Goal: Task Accomplishment & Management: Complete application form

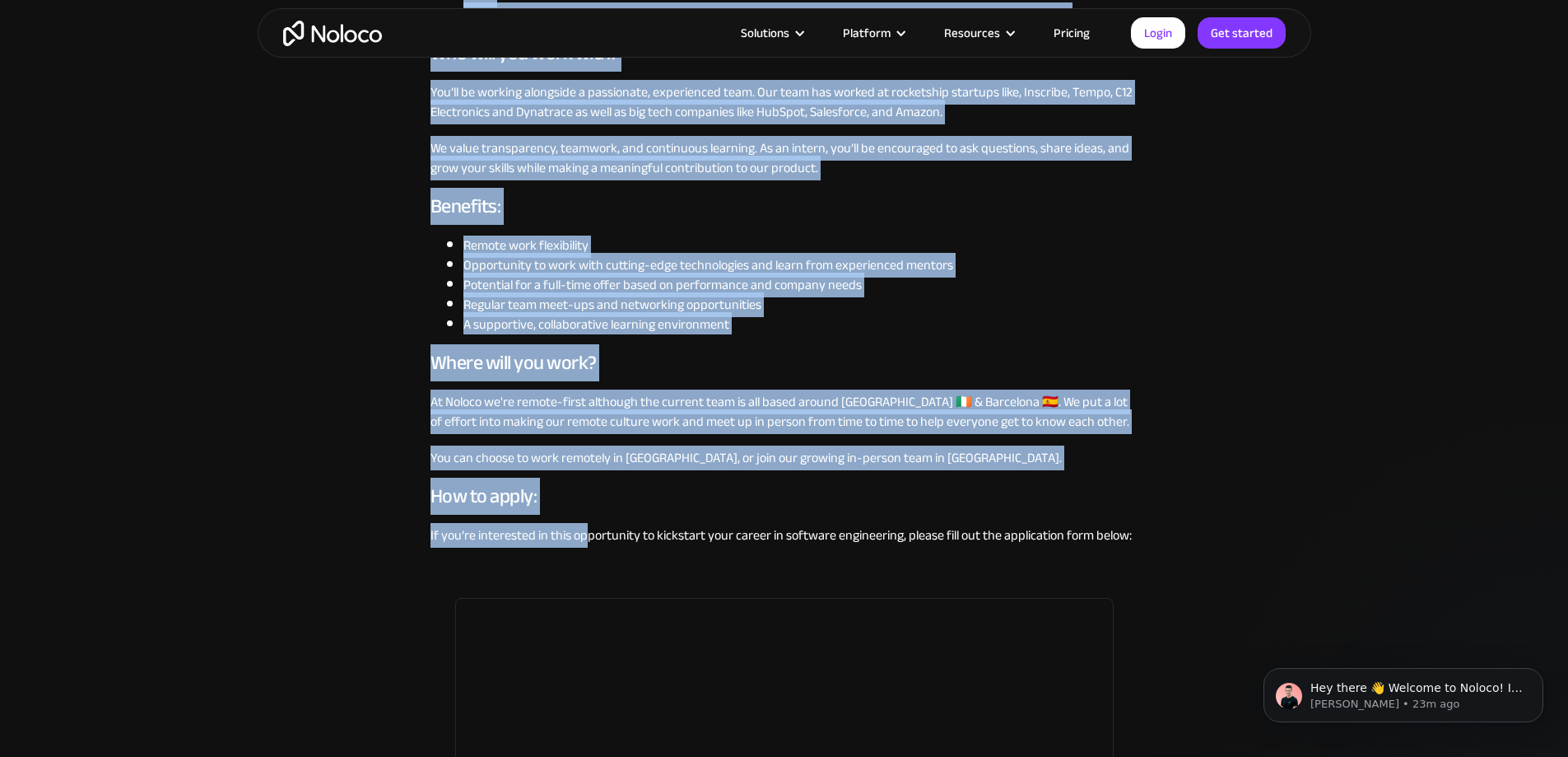
scroll to position [1236, 0]
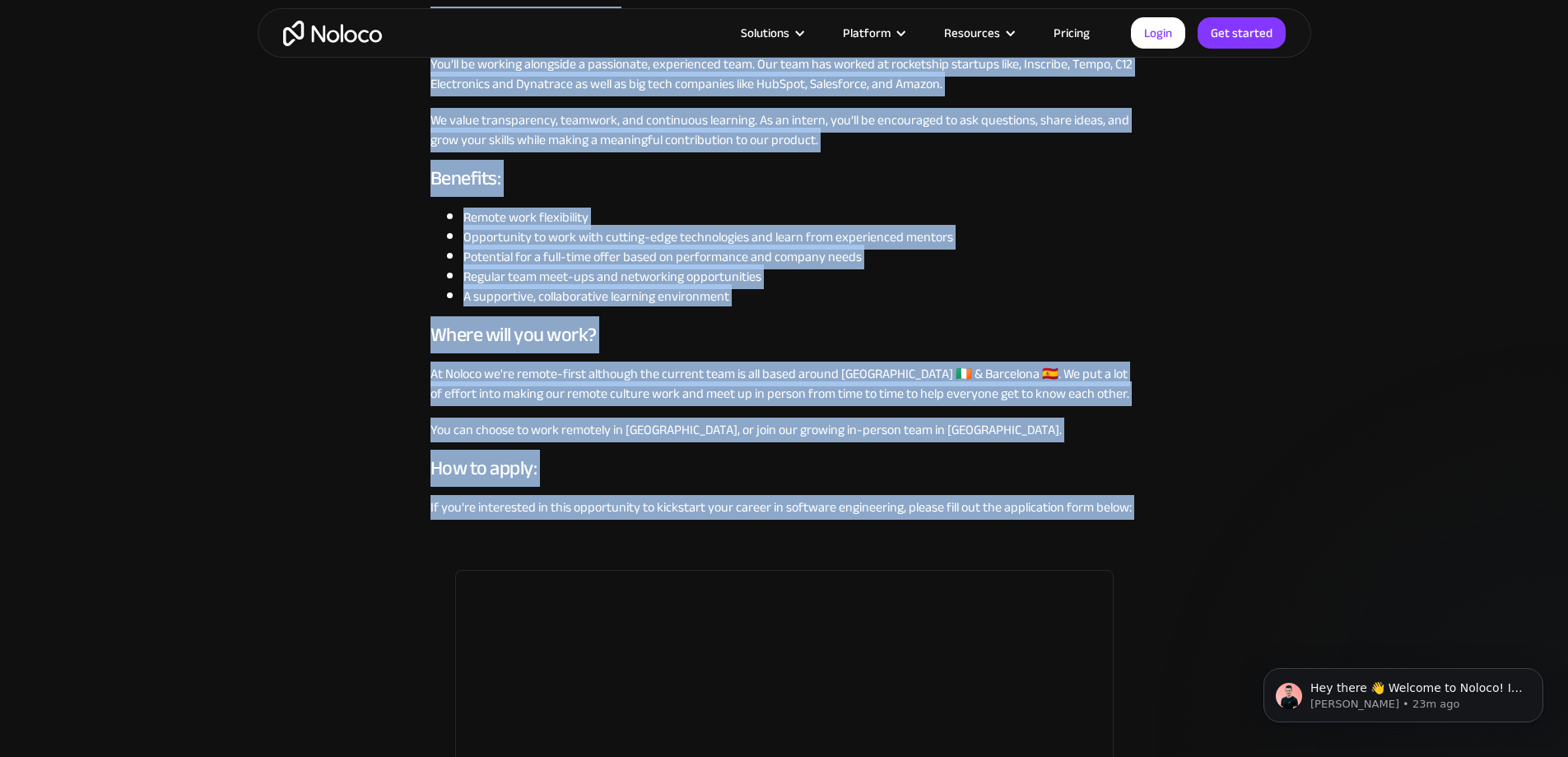
drag, startPoint x: 399, startPoint y: 419, endPoint x: 1154, endPoint y: 572, distance: 770.3
click at [1154, 572] on div "Software Engineer Intern (6-months) Engineering Apply for this role Noloco is l…" at bounding box center [784, 164] width 1568 height 2801
copy div "loremi) Dolorsitame Conse adi elit sedd Eiusmo te incidid utl e Dolorema Aliqua…"
click at [358, 592] on div "Software Engineer Intern (6-months) Engineering Apply for this role Noloco is l…" at bounding box center [784, 164] width 1568 height 2801
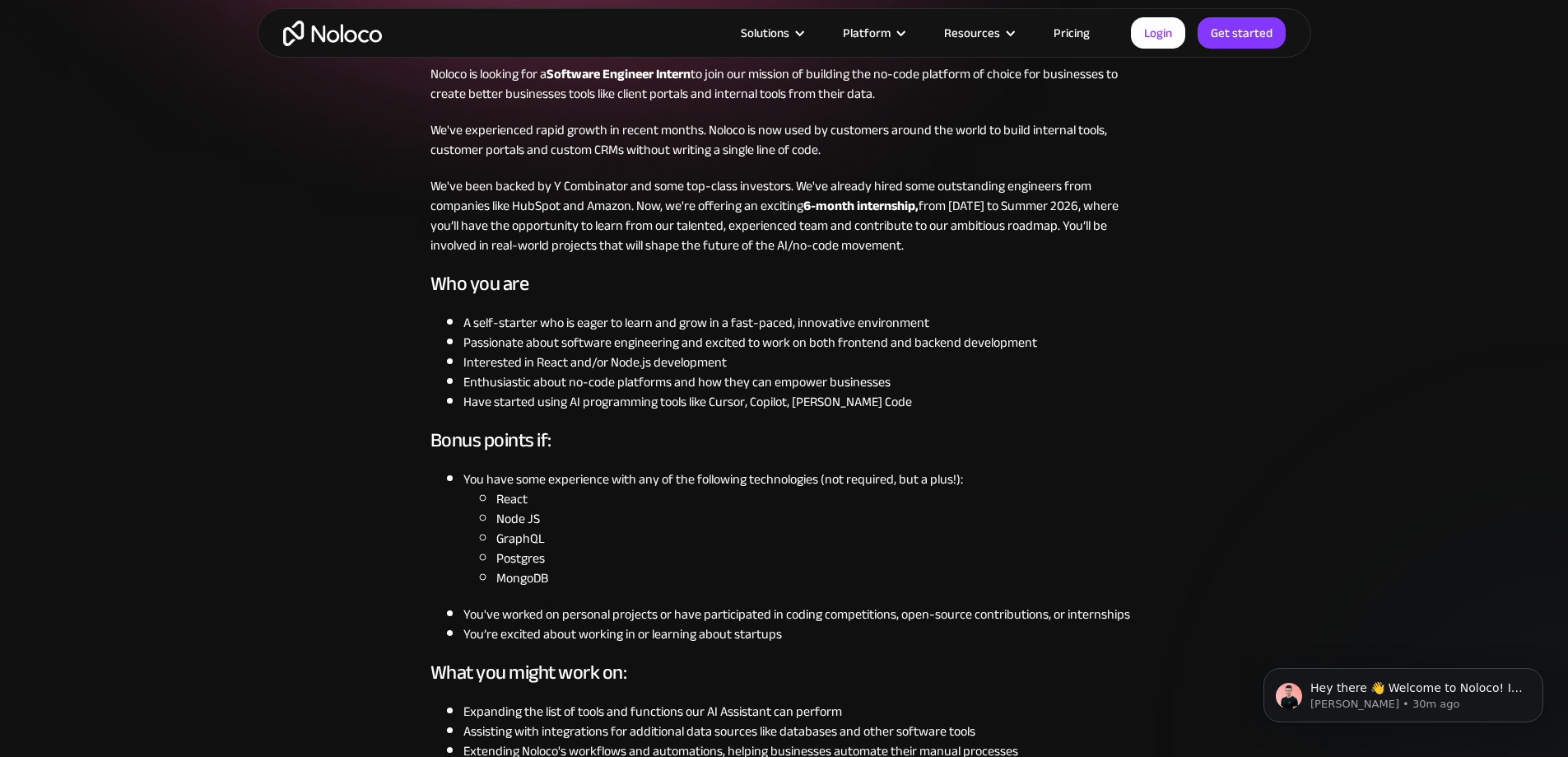
scroll to position [0, 0]
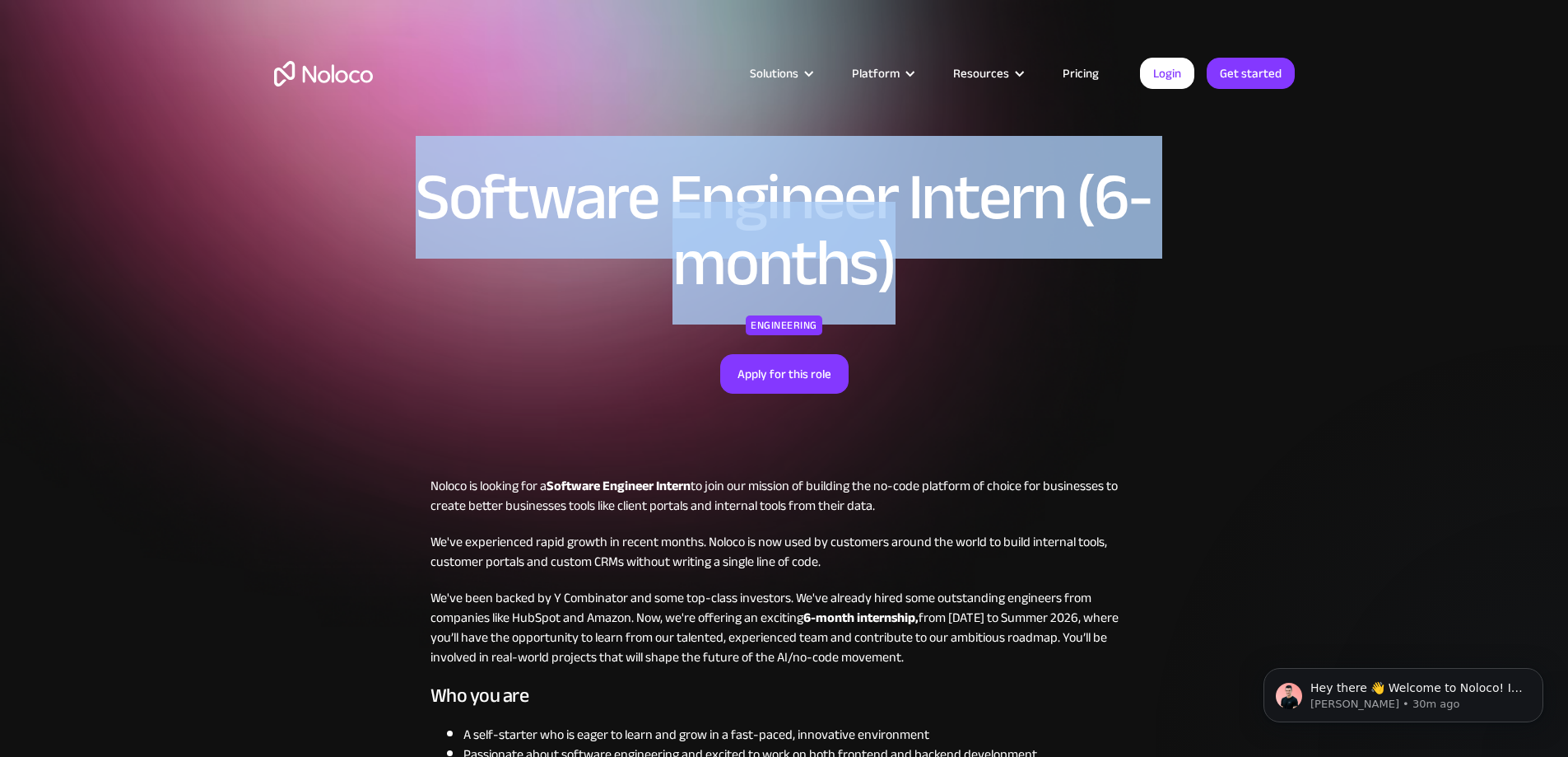
drag, startPoint x: 916, startPoint y: 306, endPoint x: 428, endPoint y: 230, distance: 493.9
click at [428, 230] on h1 "Software Engineer Intern (6-months)" at bounding box center [784, 231] width 848 height 132
copy h1 "Software Engineer Intern (6-months)"
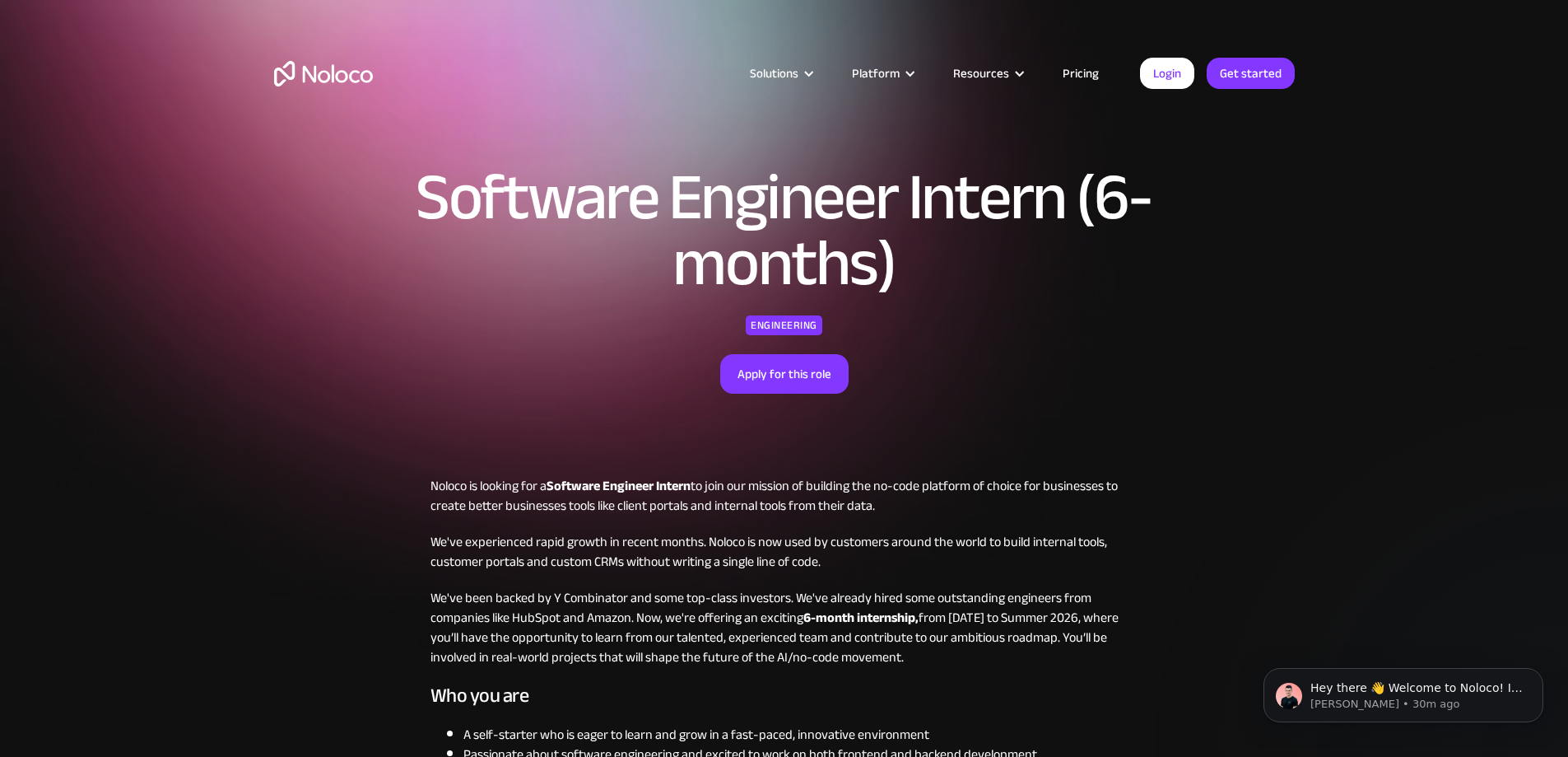
click at [437, 515] on p "Noloco is looking for a Software Engineer Intern to join our mission of buildin…" at bounding box center [784, 496] width 708 height 40
click at [442, 515] on p "Noloco is looking for a Software Engineer Intern to join our mission of buildin…" at bounding box center [784, 496] width 708 height 40
copy p "Noloco"
